Goal: Transaction & Acquisition: Download file/media

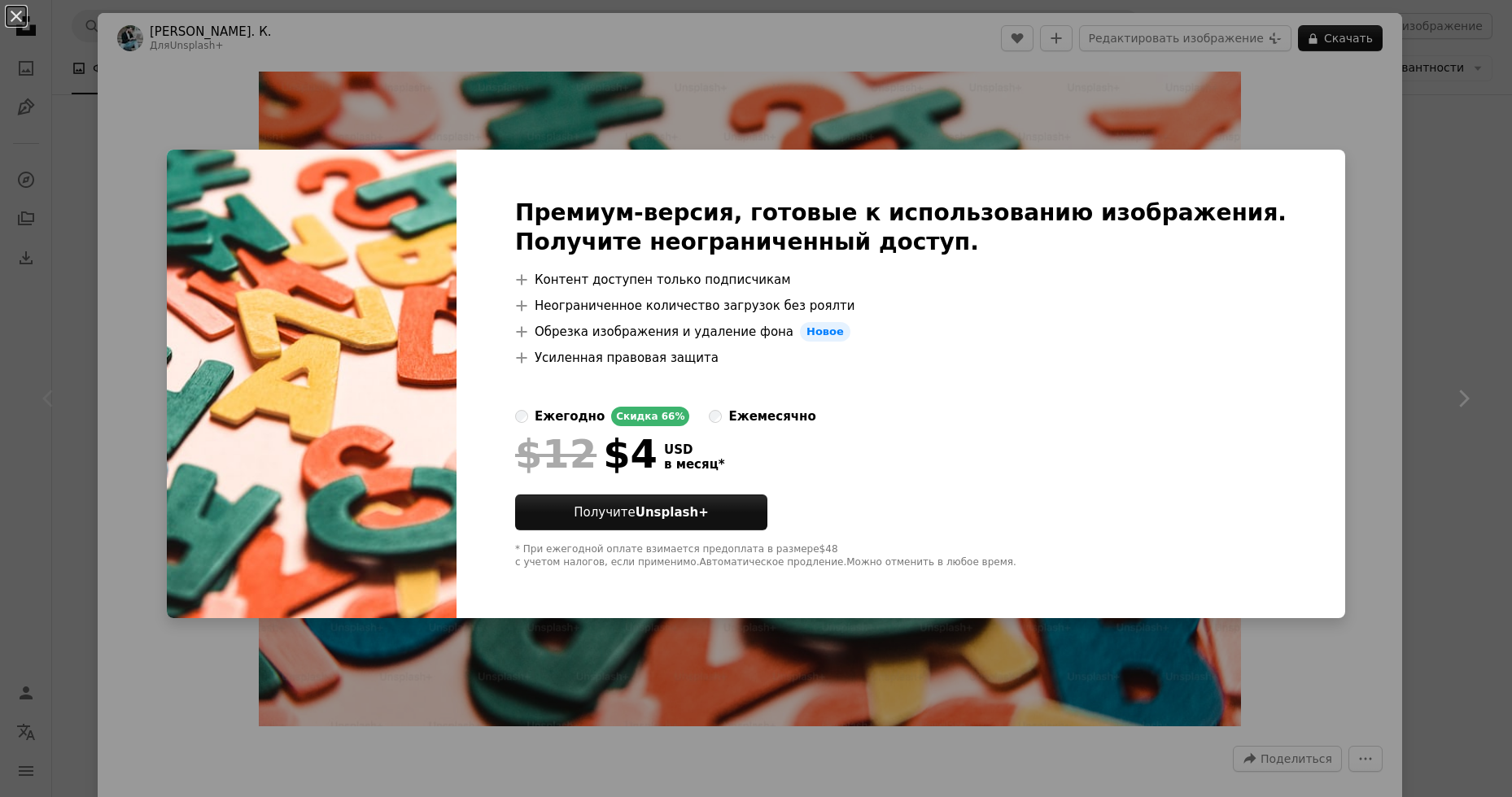
click at [1309, 144] on div "An X shape Премиум-версия, готовые к использованию изображения. Получите неогра…" at bounding box center [756, 398] width 1512 height 797
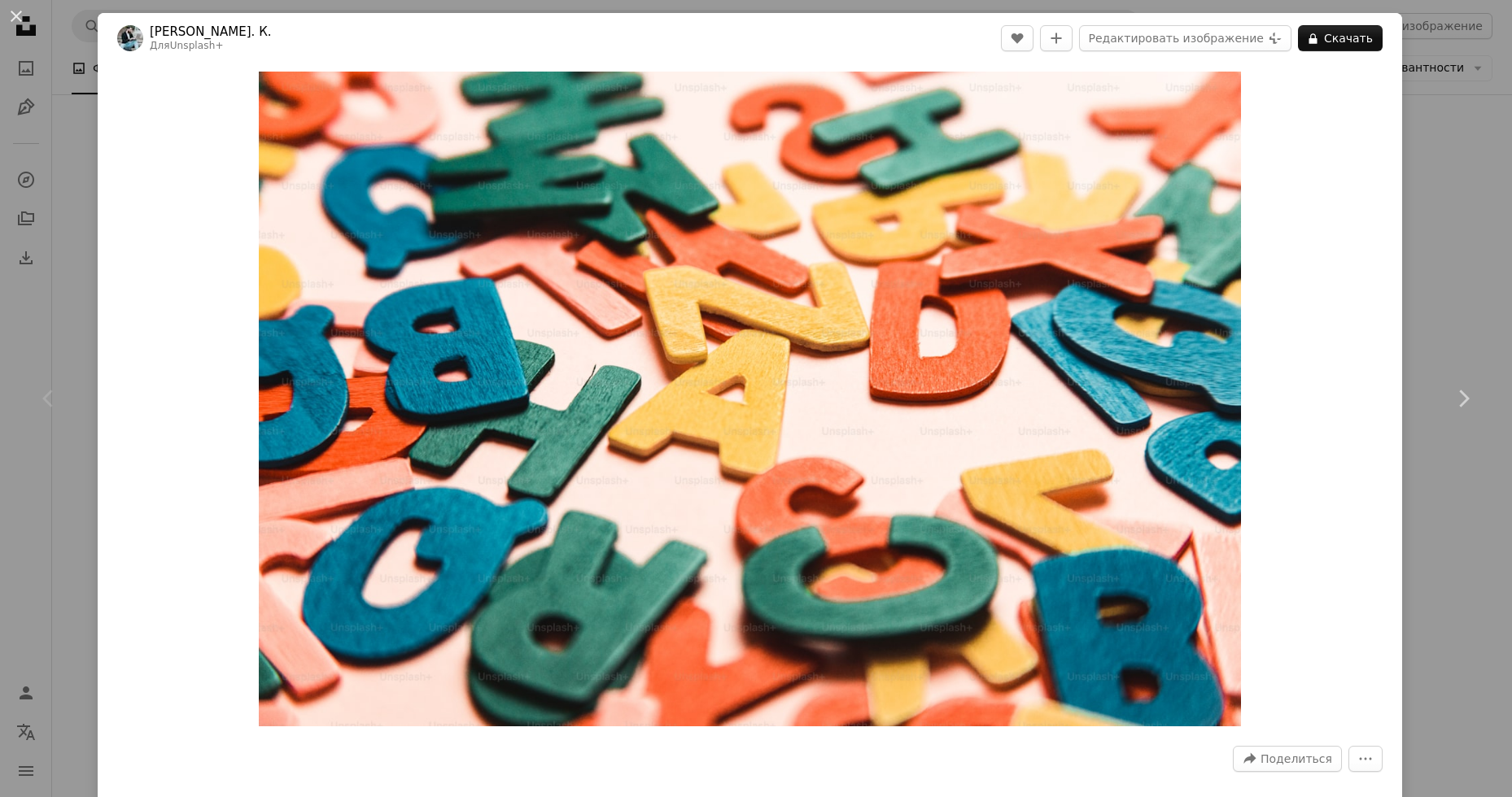
click at [1329, 84] on div "Zoom in" at bounding box center [750, 398] width 1304 height 671
click at [1334, 39] on ya-tr-span "Скачать" at bounding box center [1348, 38] width 48 height 24
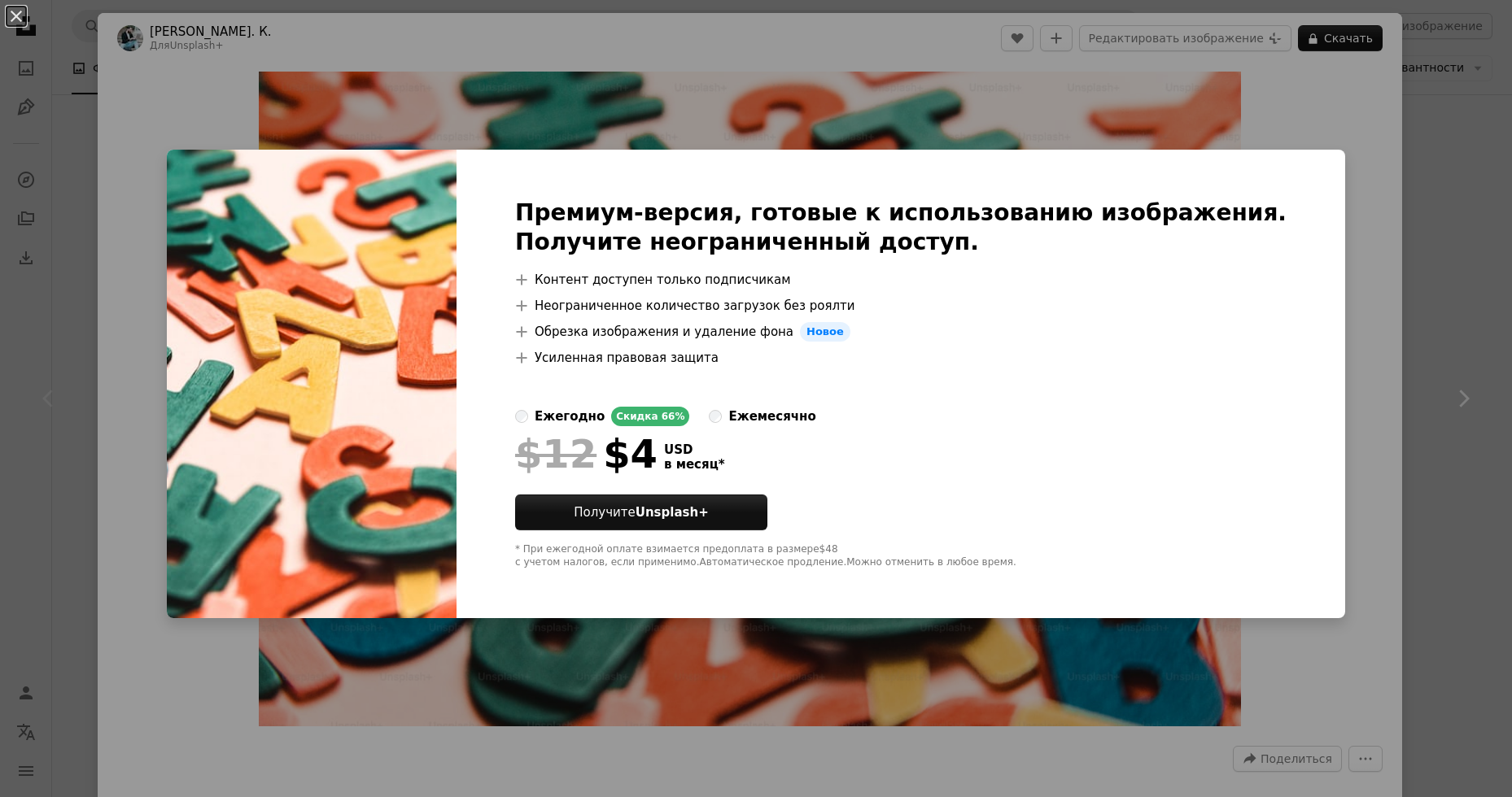
click at [208, 147] on div "An X shape Премиум-версия, готовые к использованию изображения. Получите неогра…" at bounding box center [756, 398] width 1512 height 797
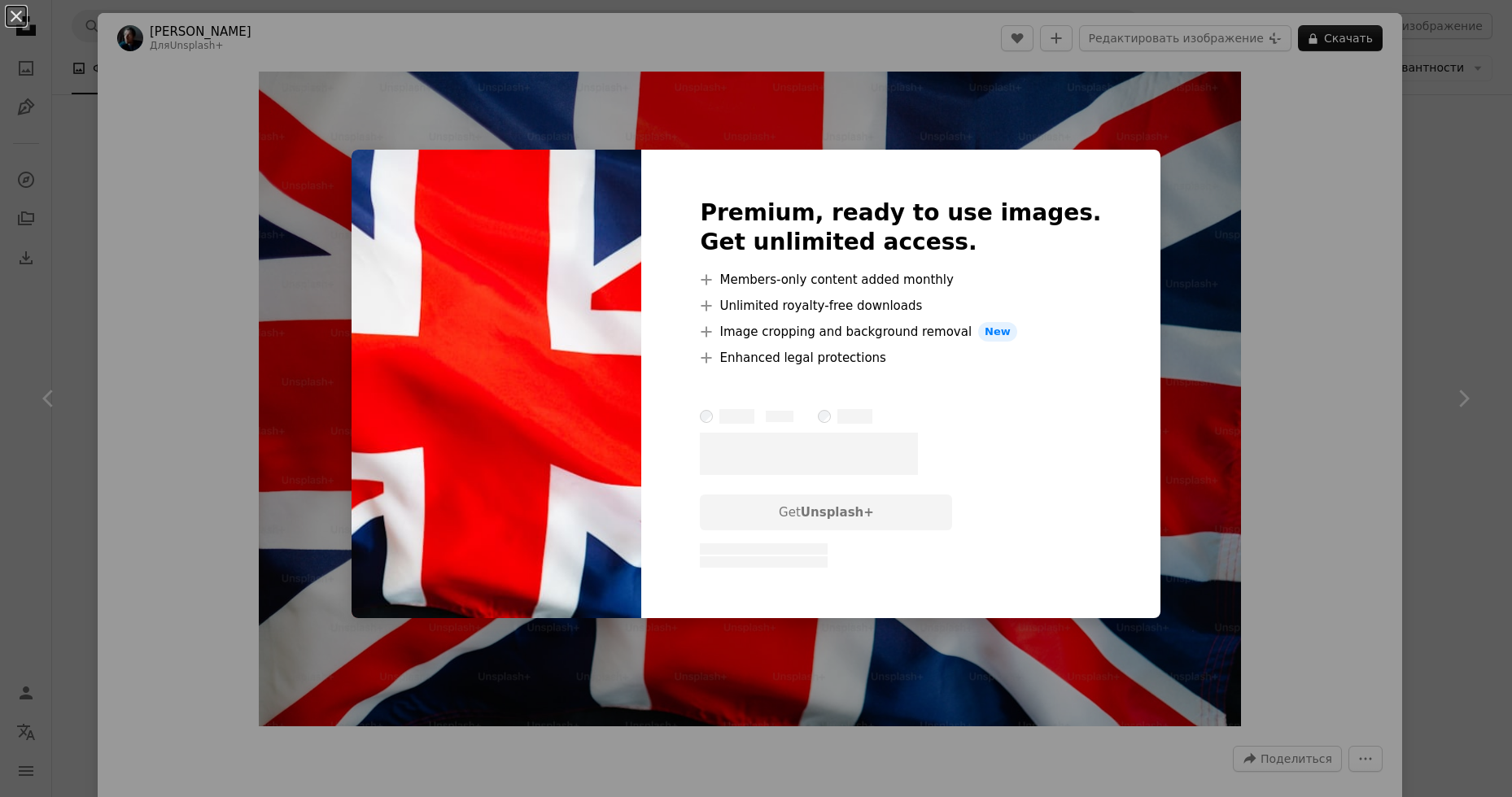
scroll to position [569, 0]
